Goal: Task Accomplishment & Management: Manage account settings

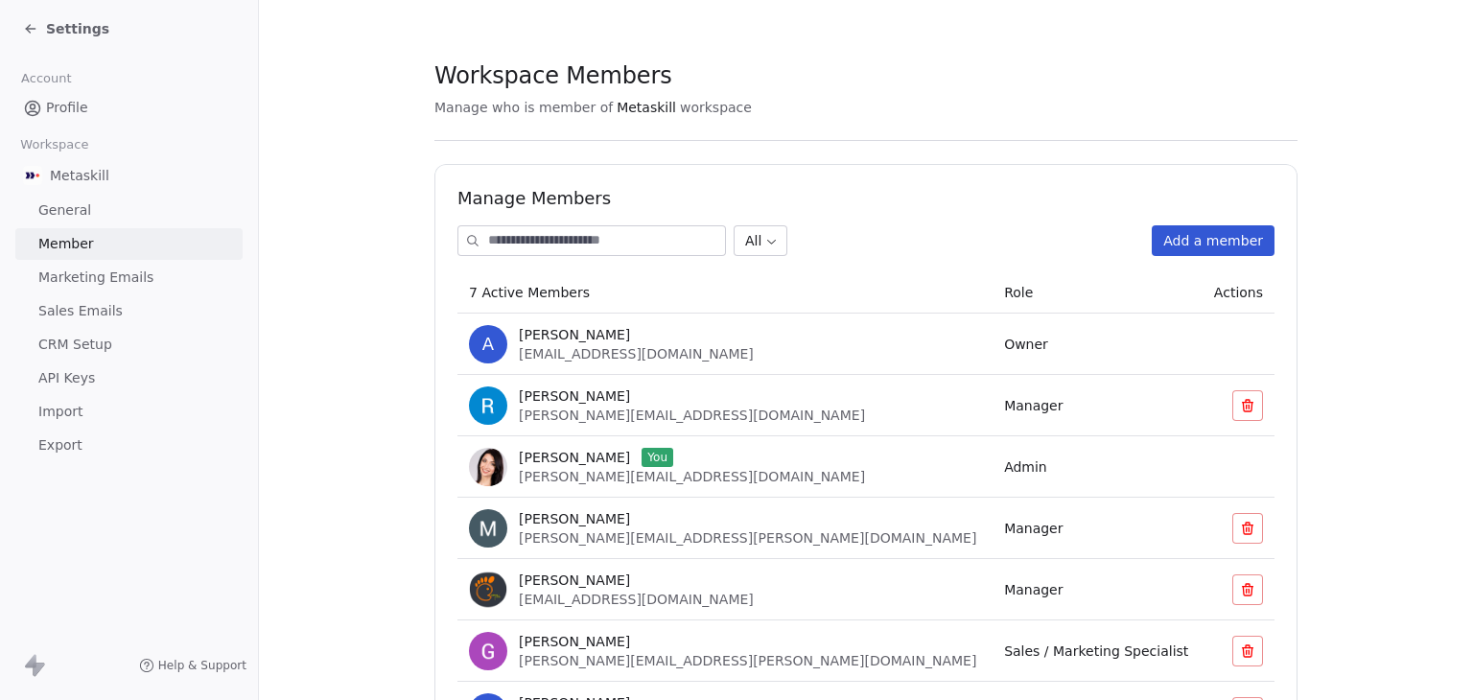
scroll to position [128, 0]
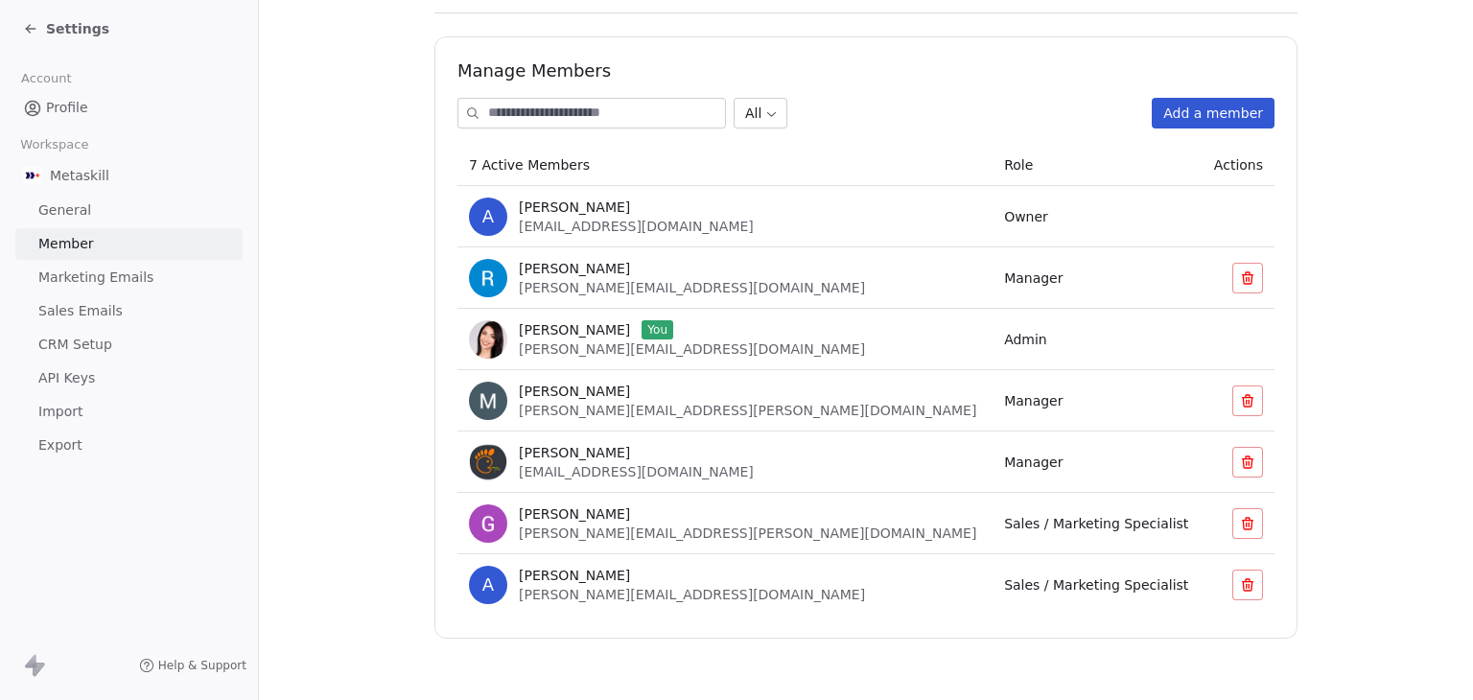
click at [81, 20] on span "Settings" at bounding box center [77, 28] width 63 height 19
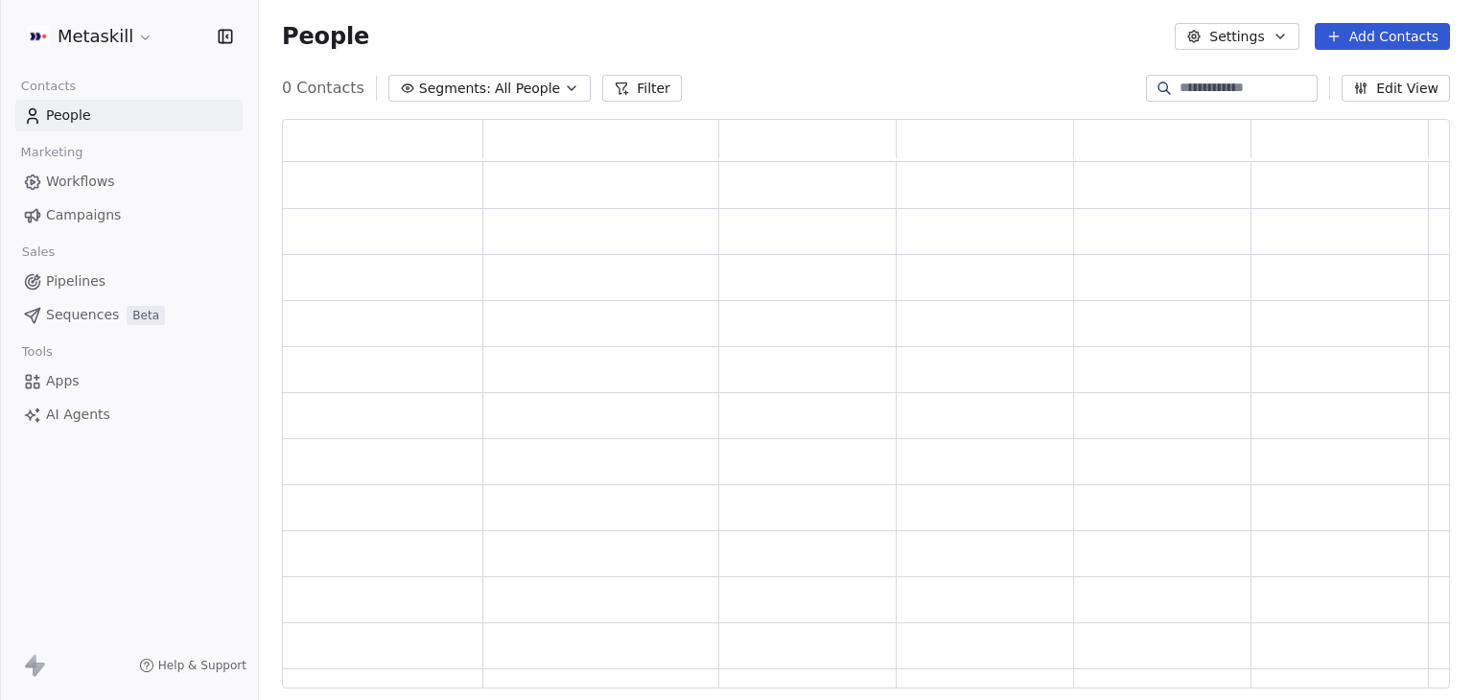
scroll to position [554, 1153]
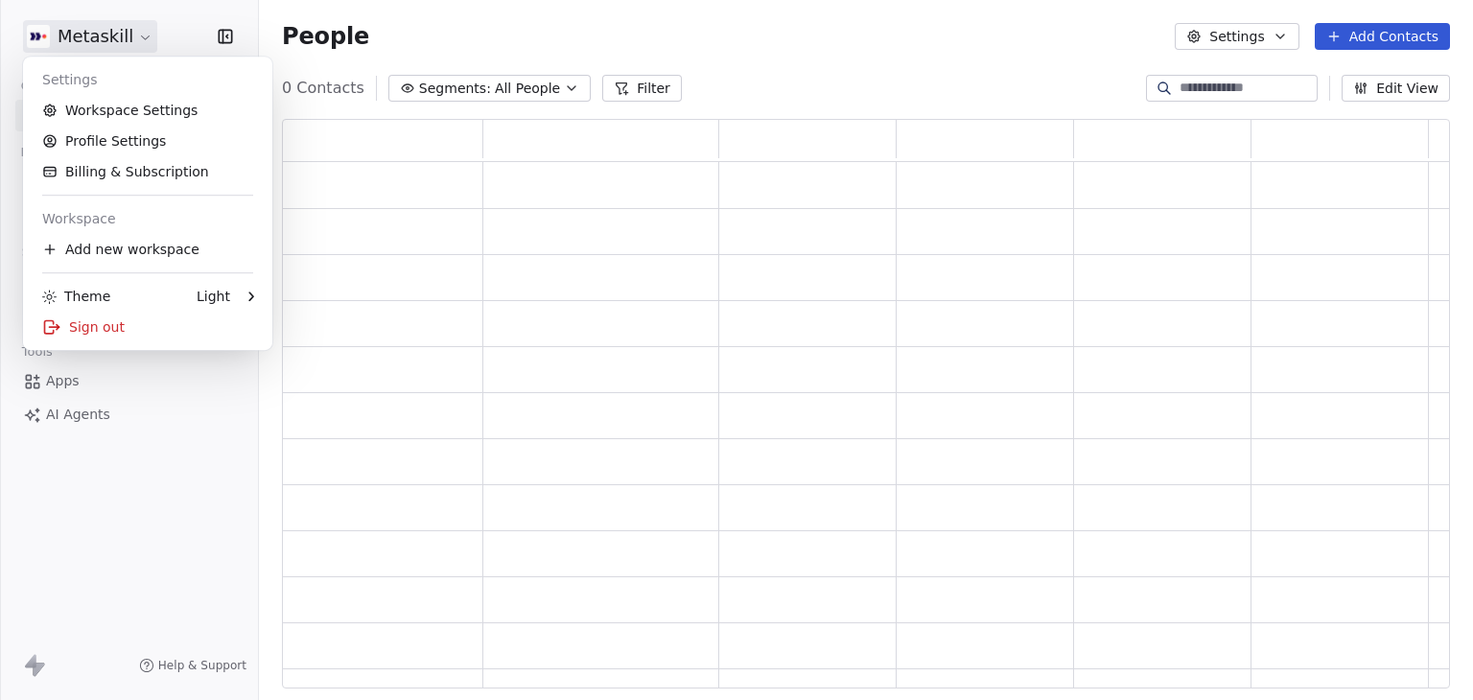
click at [84, 29] on html "Metaskill Contacts People Marketing Workflows Campaigns Sales Pipelines Sequenc…" at bounding box center [736, 350] width 1473 height 700
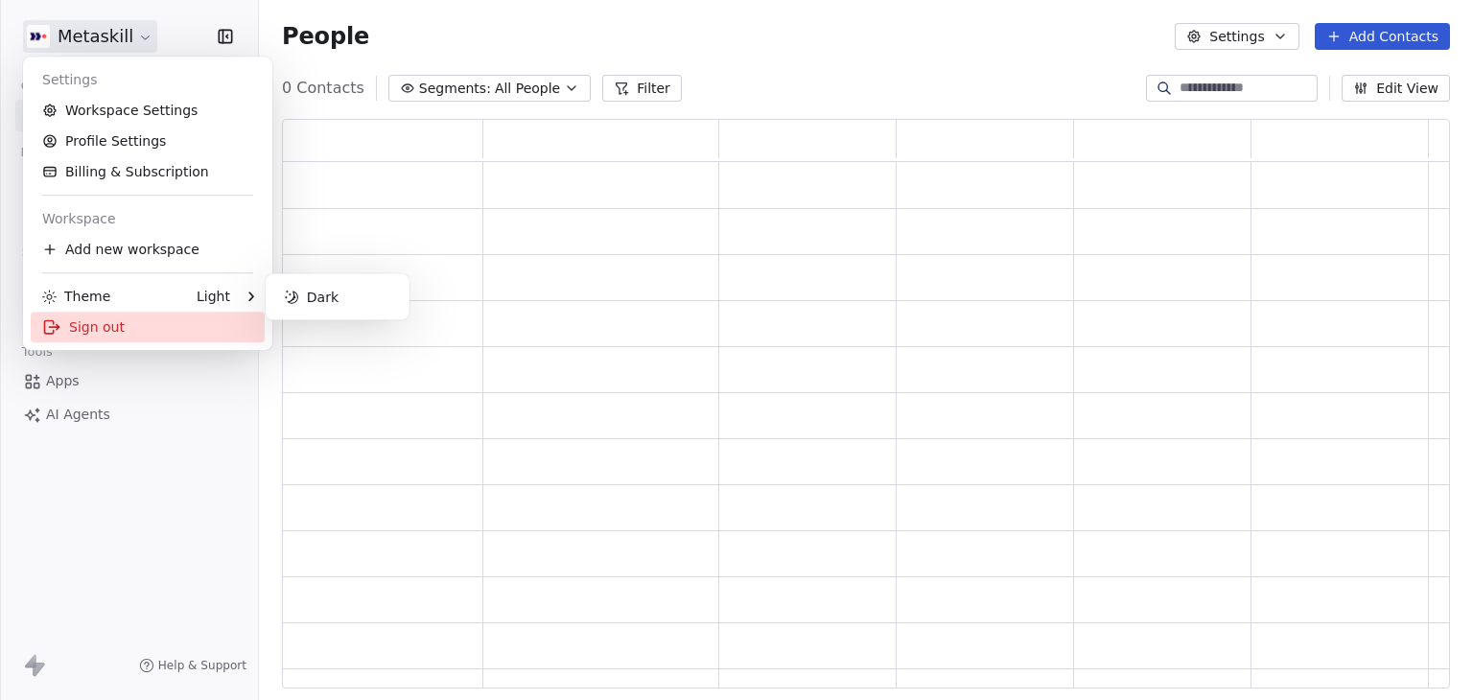
click at [97, 335] on div "Sign out" at bounding box center [148, 327] width 234 height 31
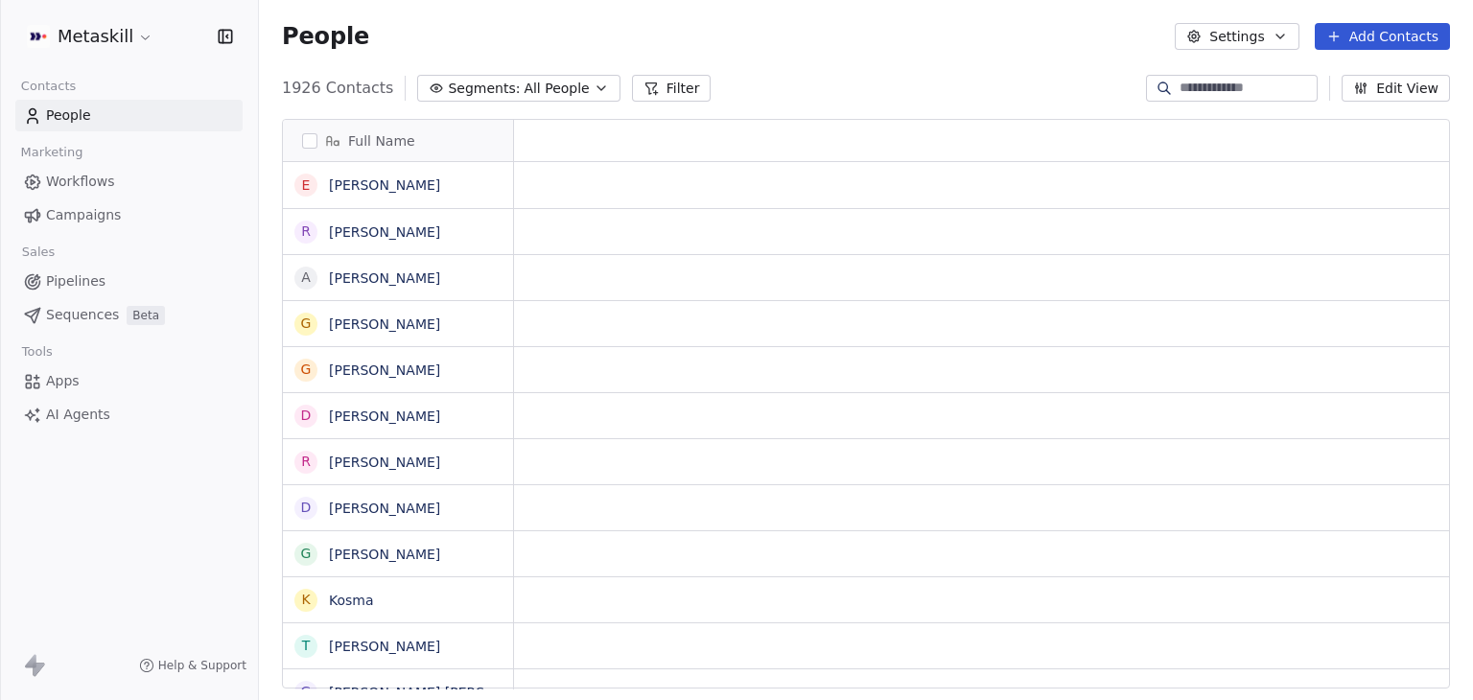
scroll to position [15, 15]
